Goal: Information Seeking & Learning: Learn about a topic

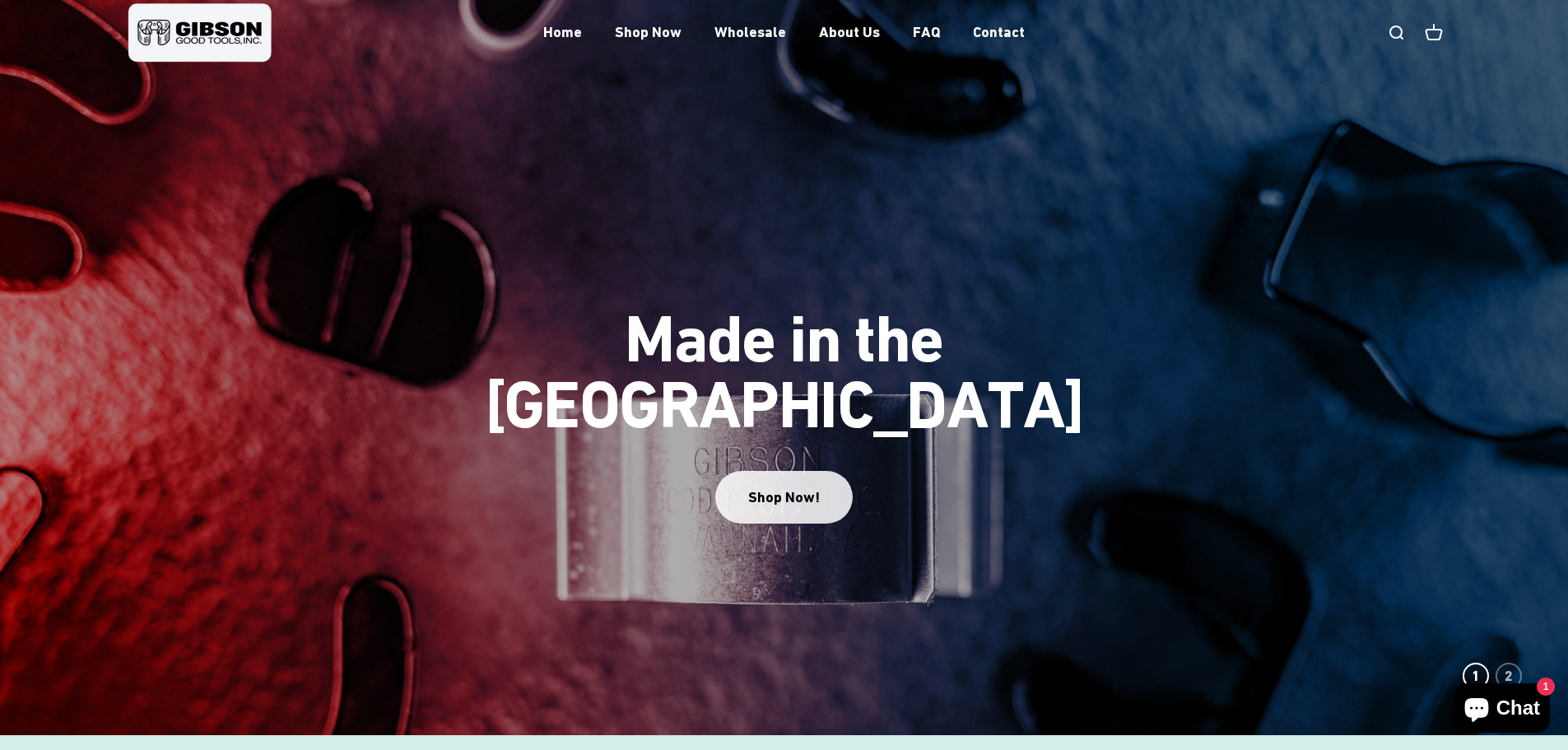
scroll to position [82, 0]
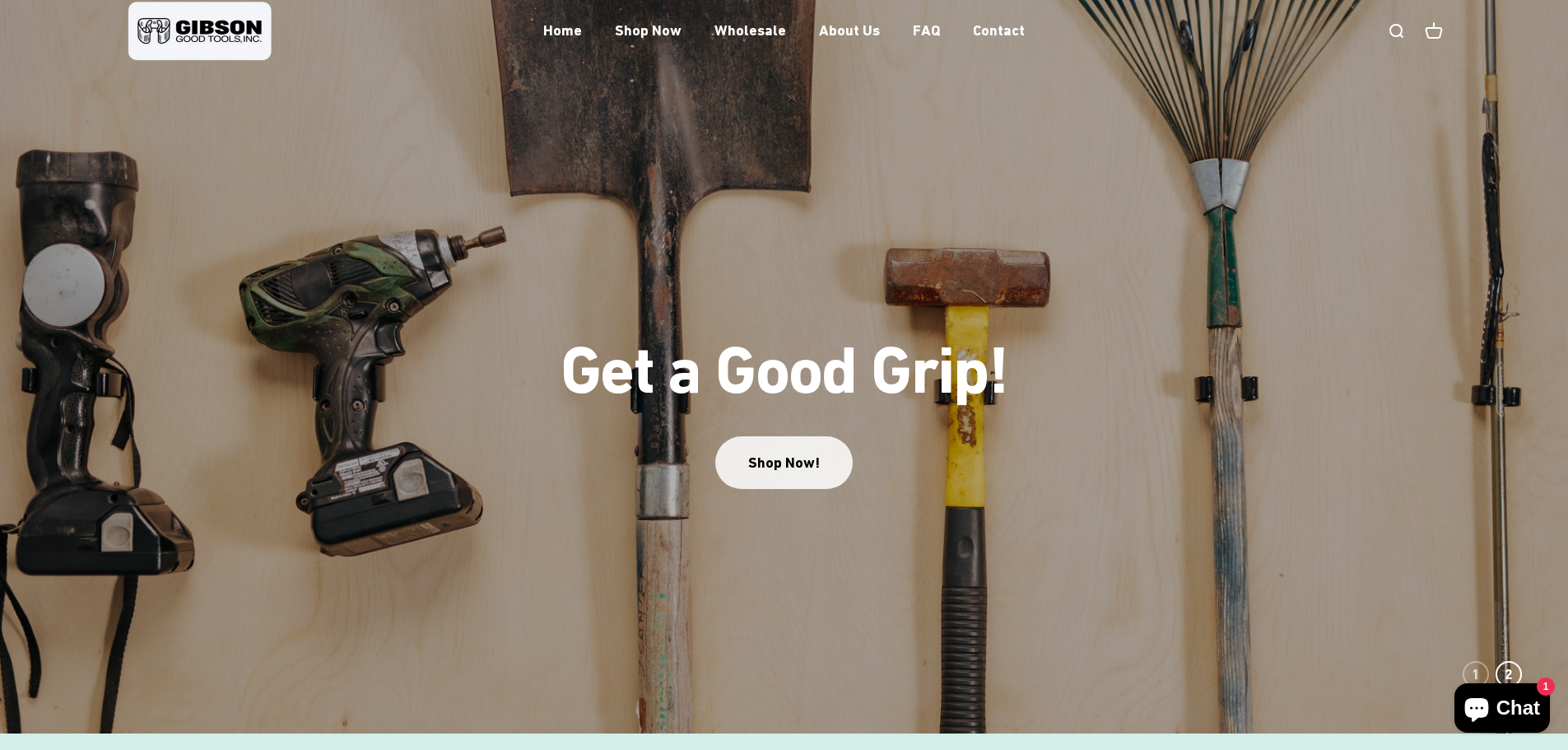
click at [789, 478] on slideshow-carousel "Made in the USA Shop Now! Get a Good Grip! Shop Now! 1 2" at bounding box center [784, 352] width 1568 height 765
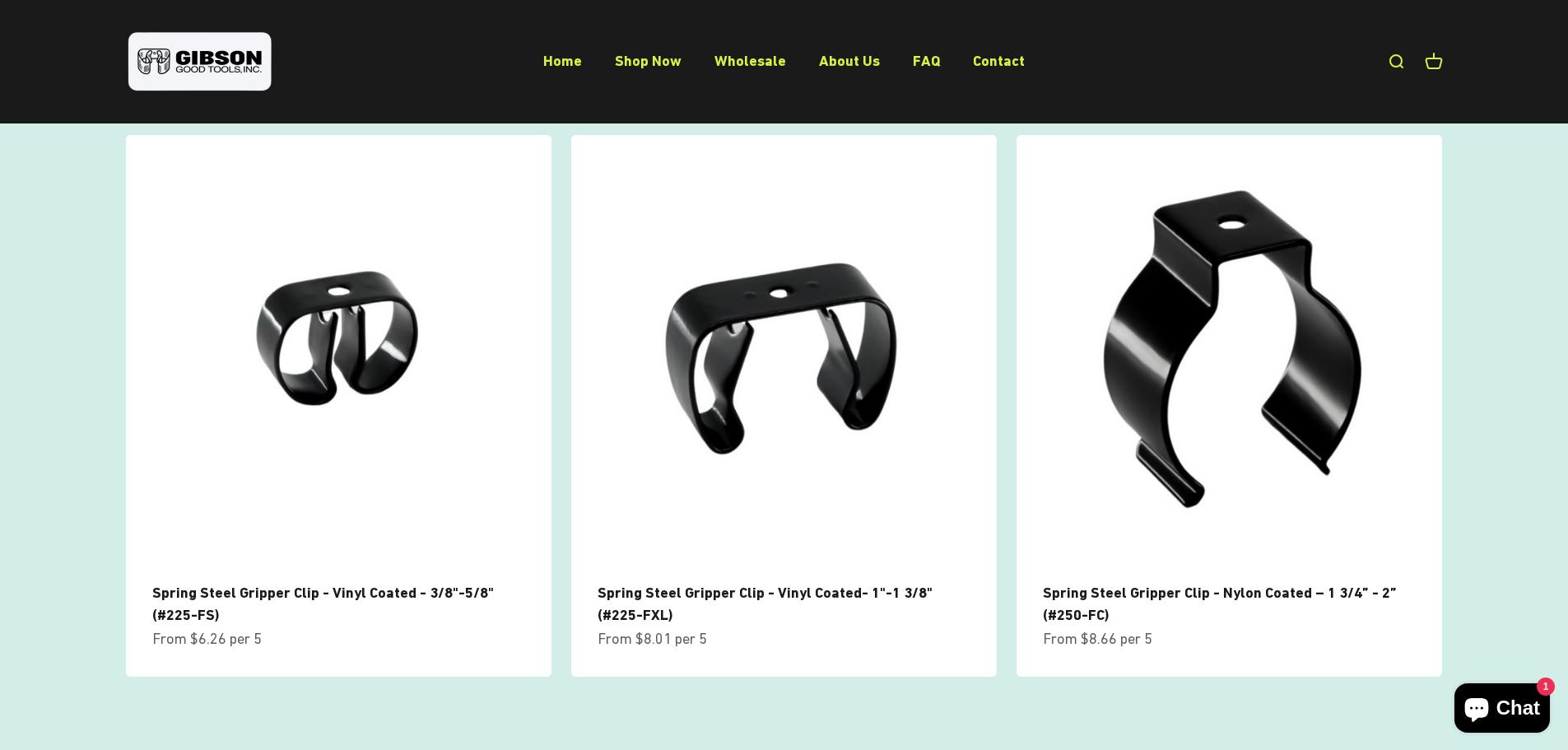
scroll to position [1482, 0]
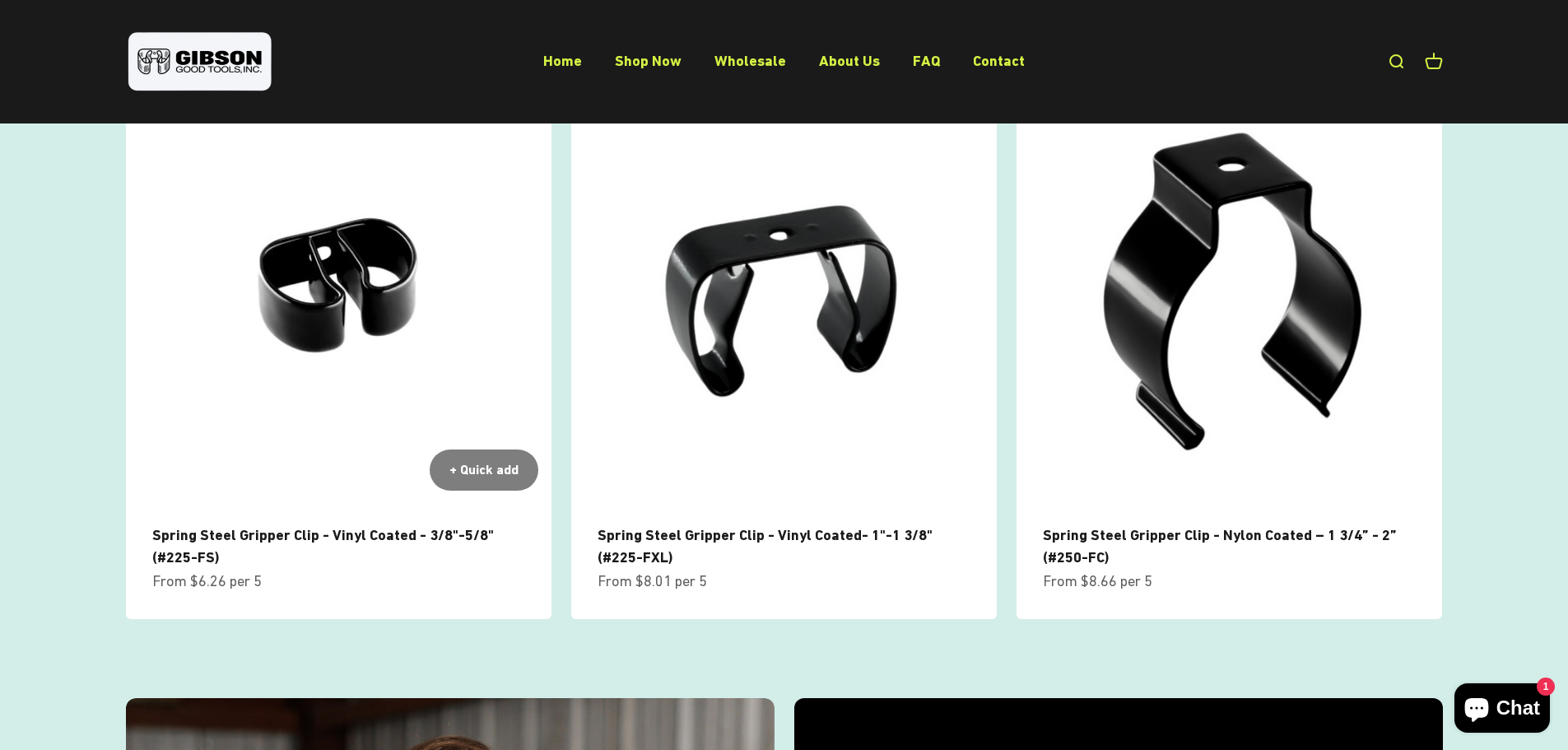
click at [289, 333] on img at bounding box center [339, 290] width 426 height 426
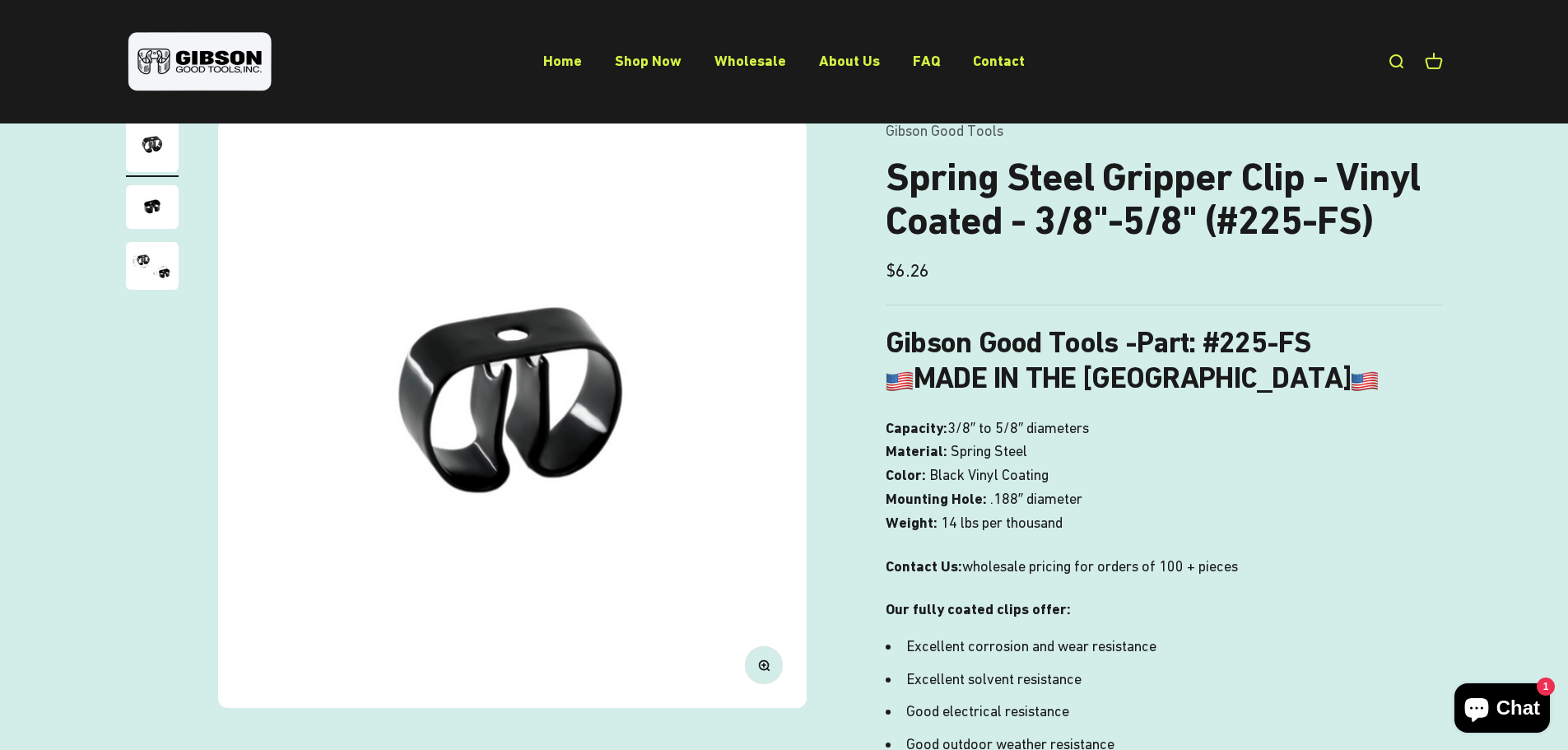
scroll to position [82, 0]
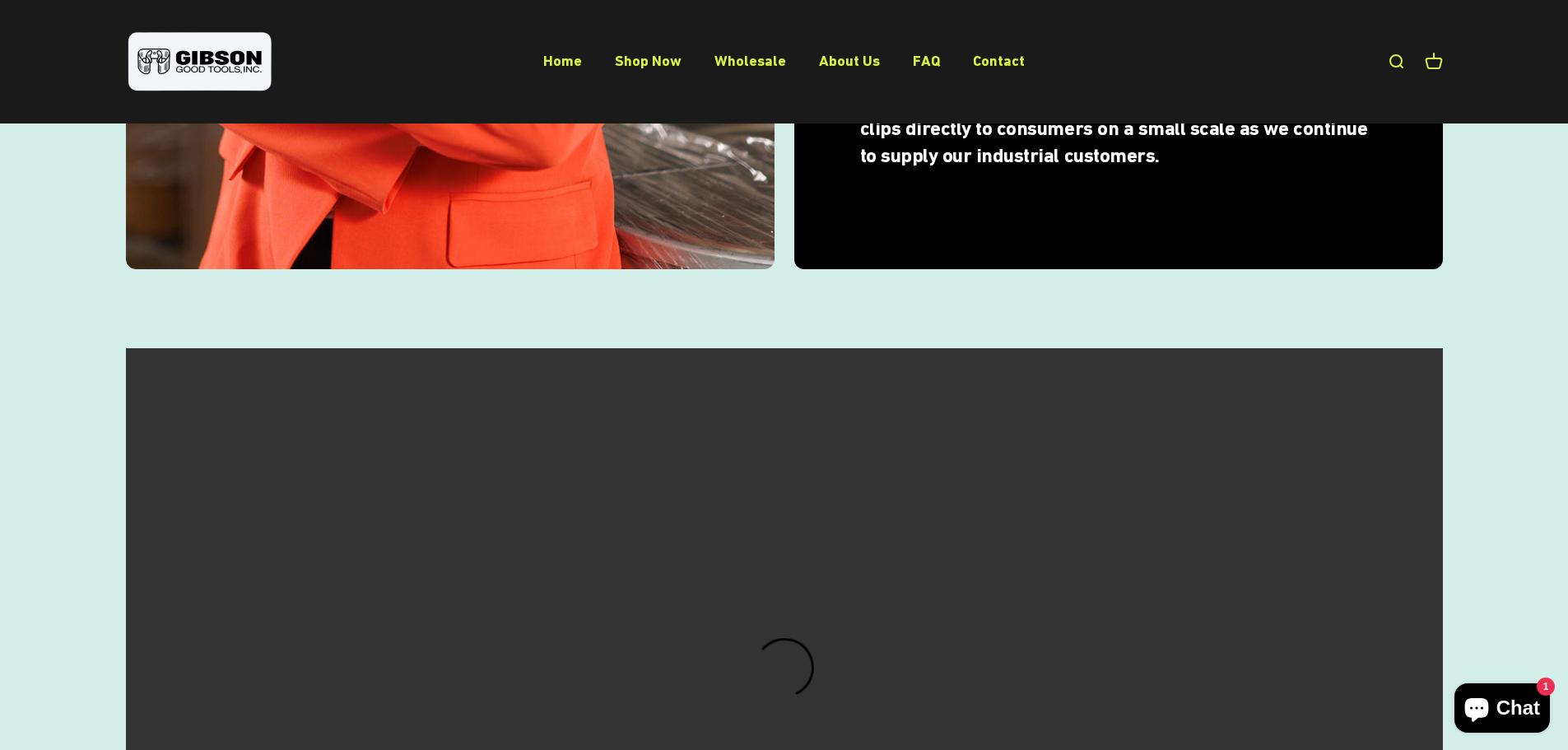
scroll to position [1153, 0]
